Goal: Task Accomplishment & Management: Use online tool/utility

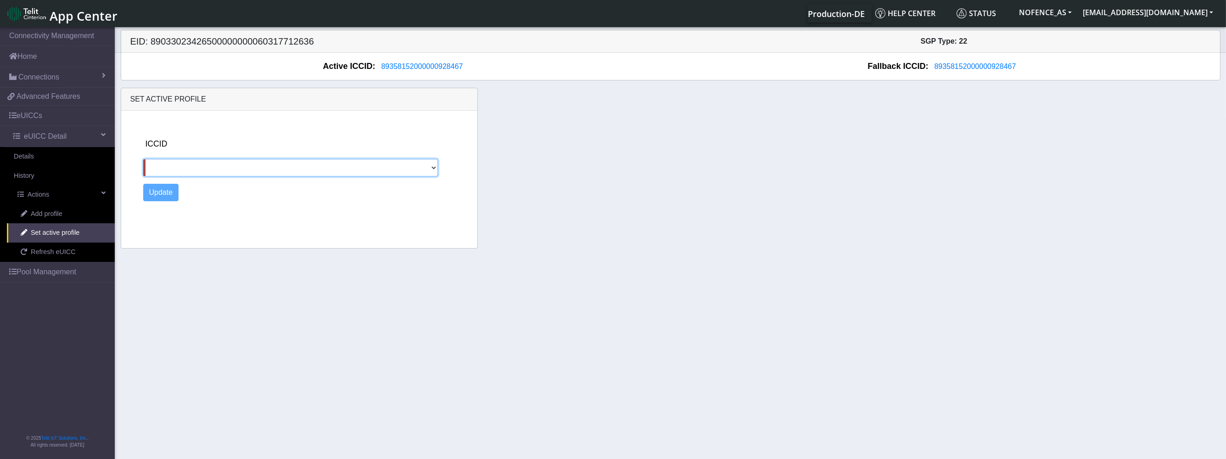
click at [385, 164] on select at bounding box center [290, 167] width 295 height 17
click at [38, 249] on section "Connectivity Management Home Connections List Map f84bc78f0ff2c9c4cee18bf76d8f9…" at bounding box center [613, 243] width 1226 height 437
click at [38, 249] on span "Refresh eUICC" at bounding box center [53, 252] width 45 height 10
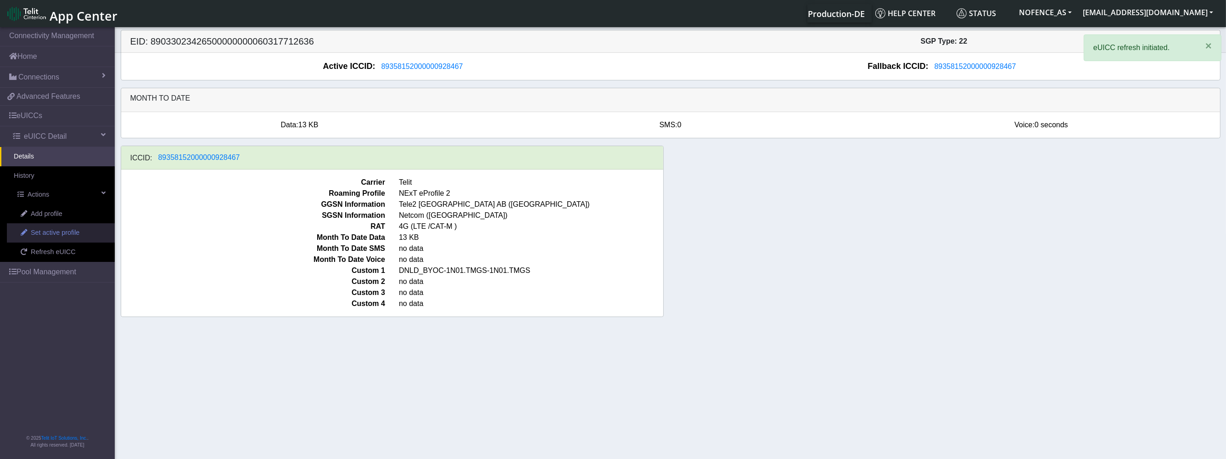
click at [59, 228] on span "Set active profile" at bounding box center [55, 233] width 49 height 10
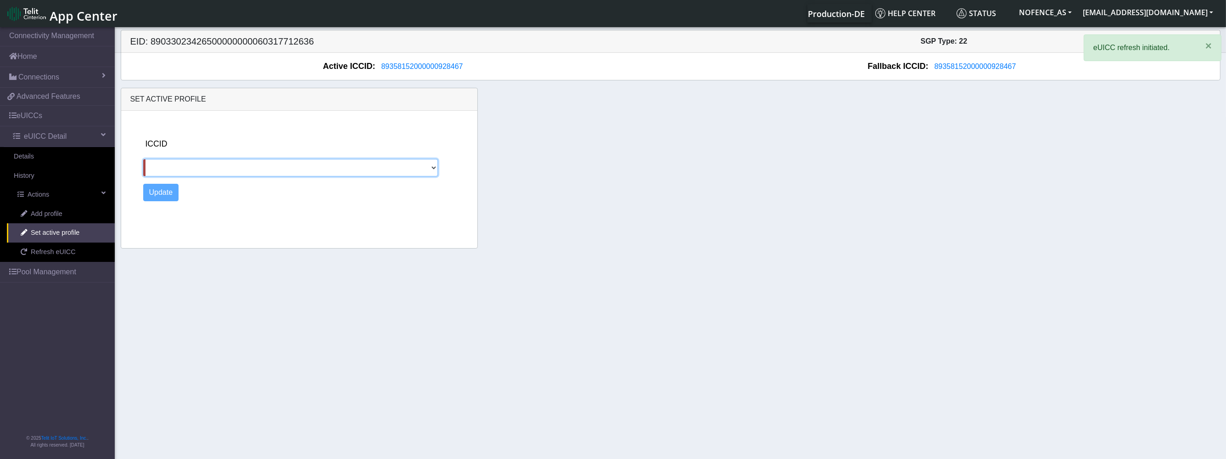
click at [183, 165] on select at bounding box center [290, 167] width 295 height 17
